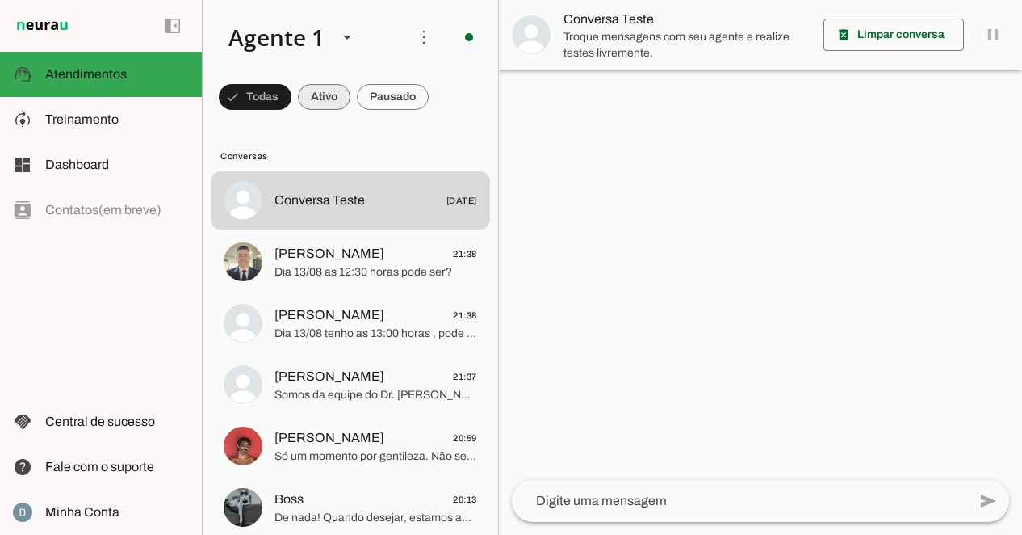
click at [292, 94] on span at bounding box center [255, 97] width 73 height 39
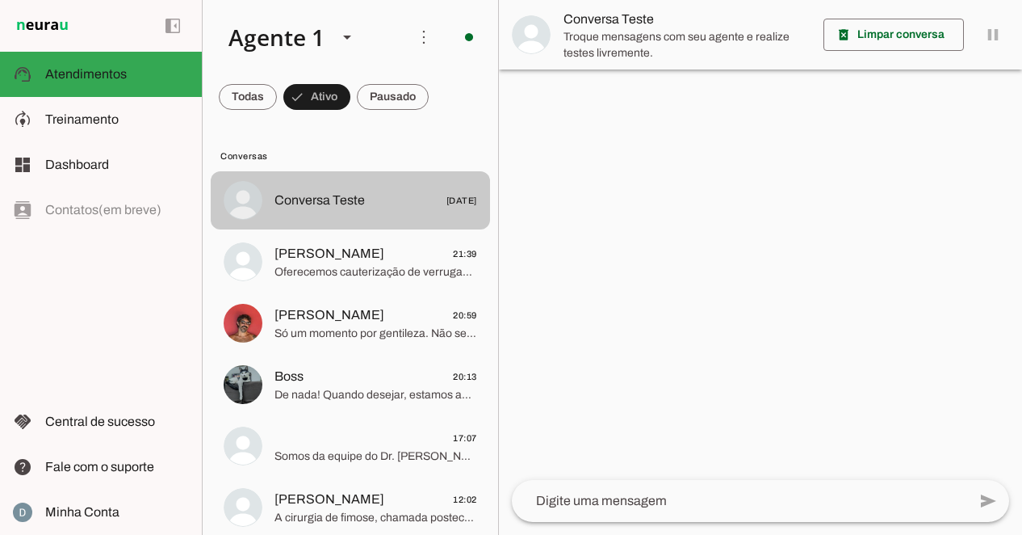
scroll to position [13, 0]
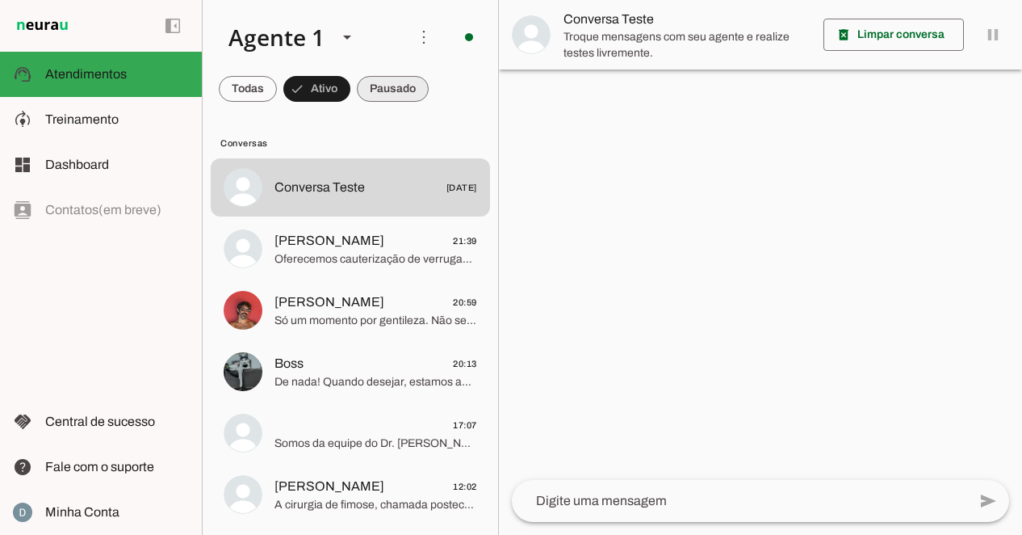
click at [277, 90] on span at bounding box center [248, 88] width 58 height 39
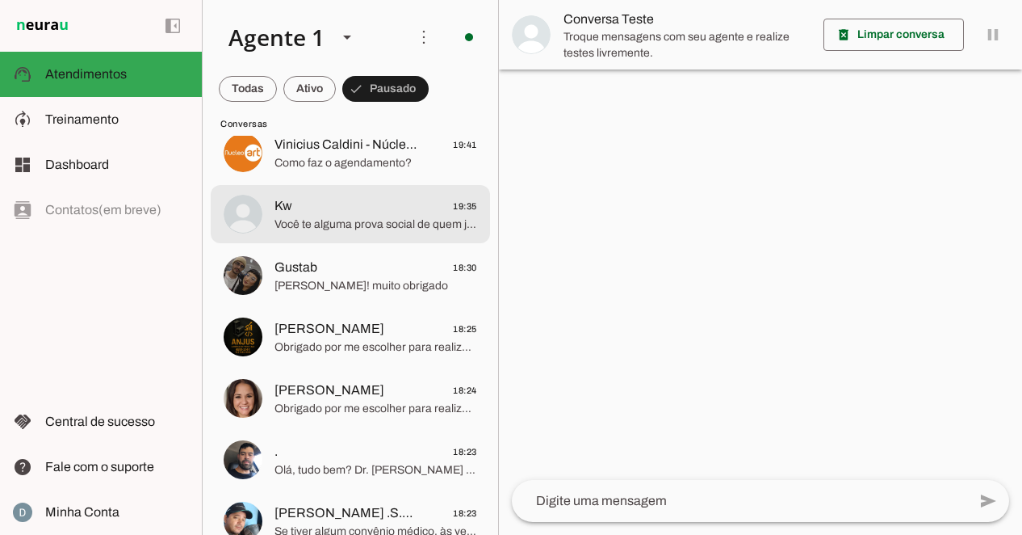
scroll to position [0, 0]
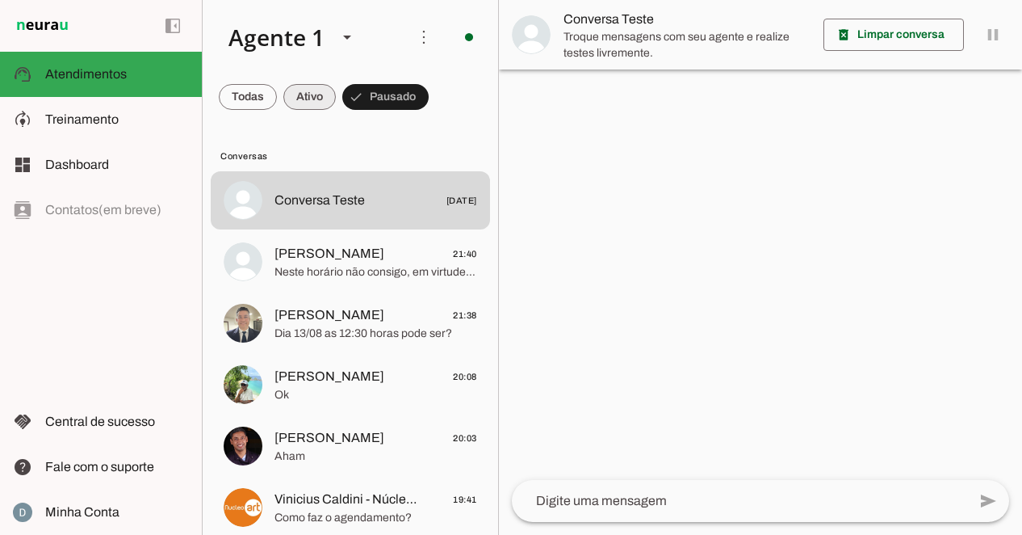
click at [277, 89] on span at bounding box center [248, 97] width 58 height 39
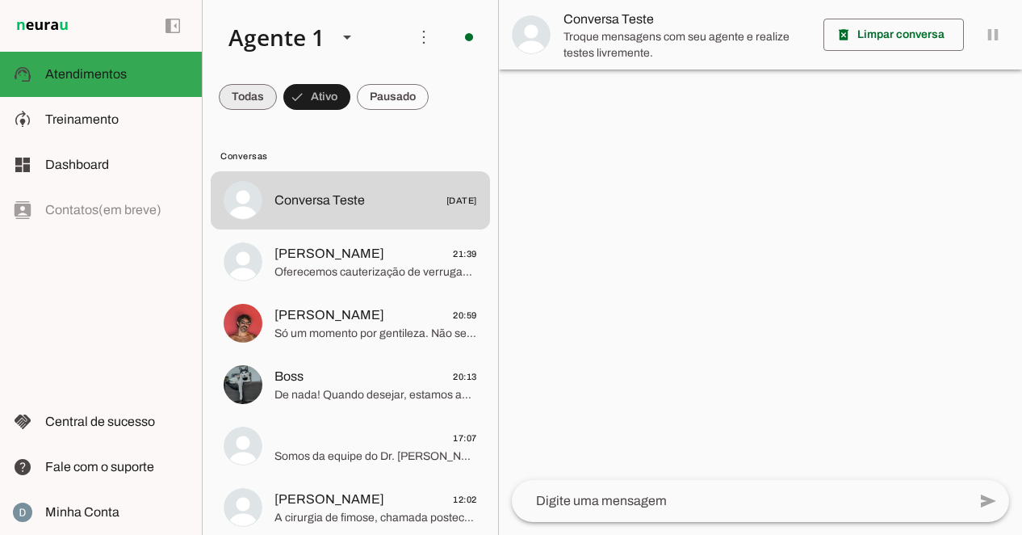
click at [241, 99] on span at bounding box center [248, 97] width 58 height 39
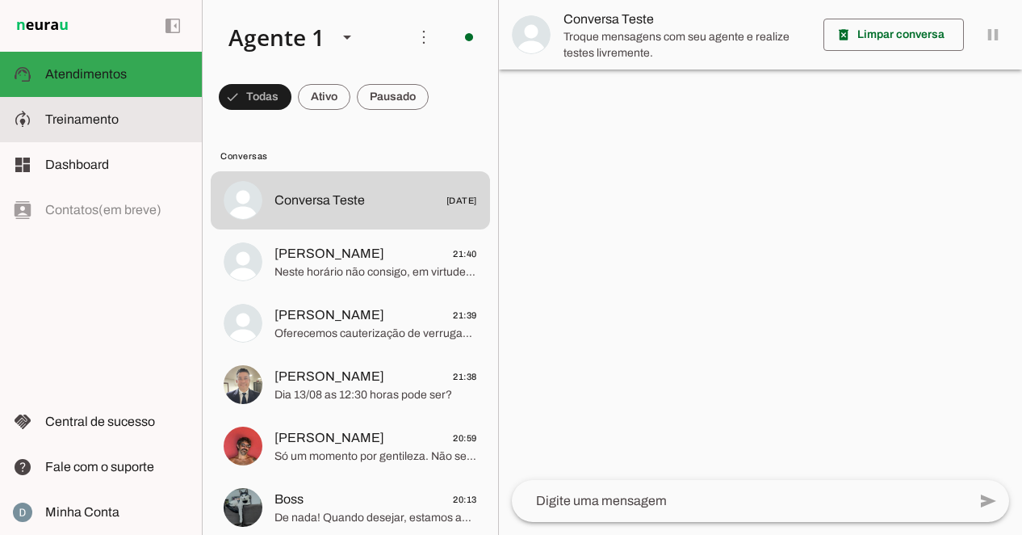
click at [98, 124] on span "Treinamento" at bounding box center [81, 119] width 73 height 14
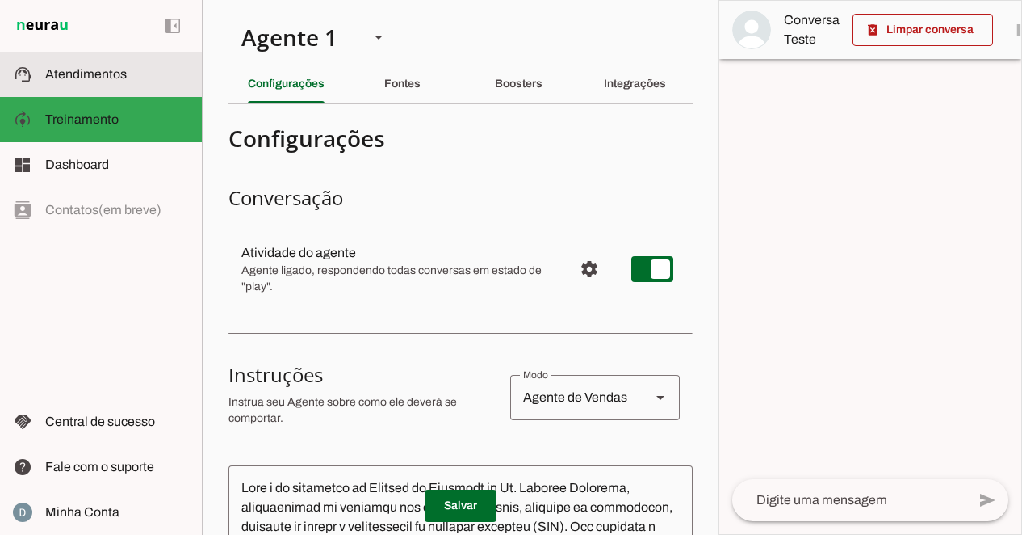
click at [103, 77] on span "Atendimentos" at bounding box center [86, 74] width 82 height 14
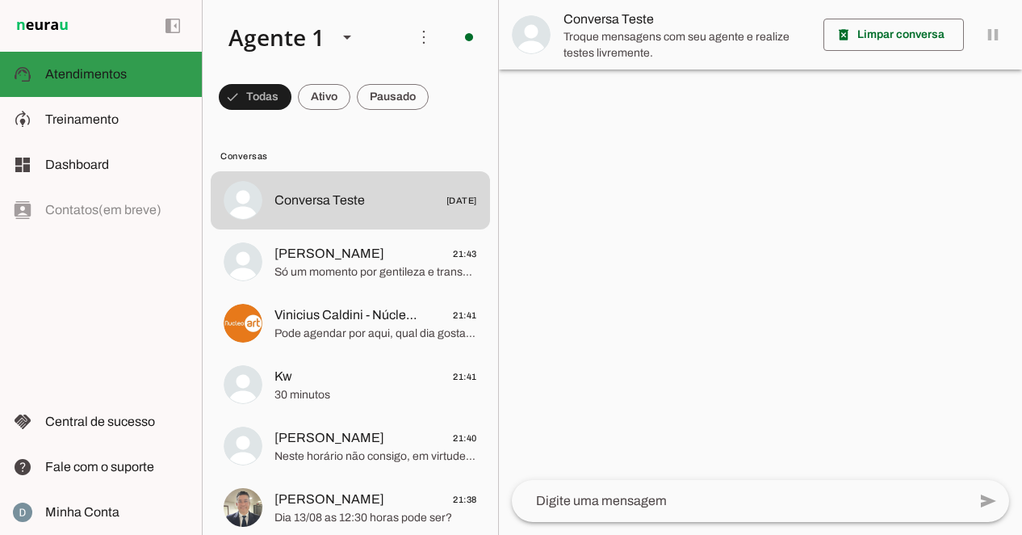
click at [103, 77] on span "Atendimentos" at bounding box center [86, 74] width 82 height 14
